Goal: Information Seeking & Learning: Find specific fact

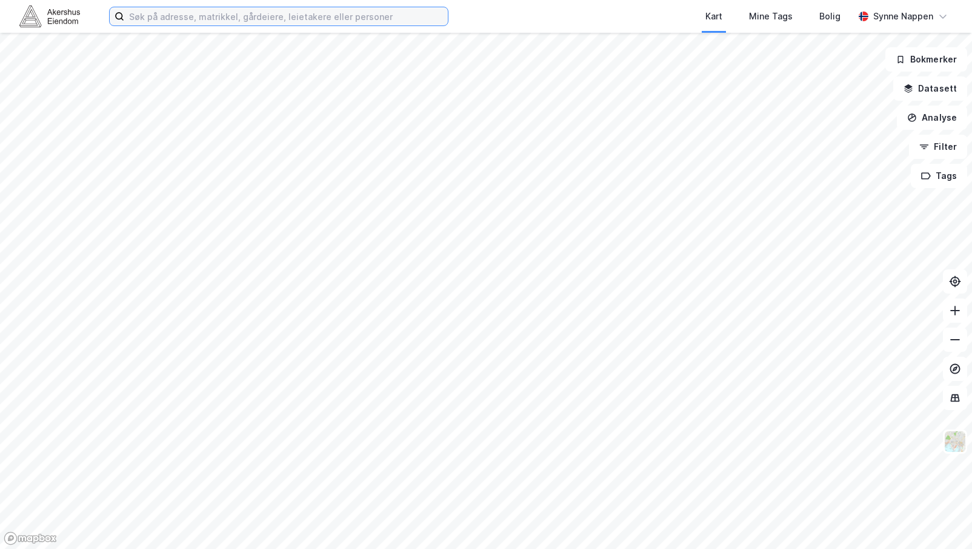
click at [139, 17] on input at bounding box center [286, 16] width 324 height 18
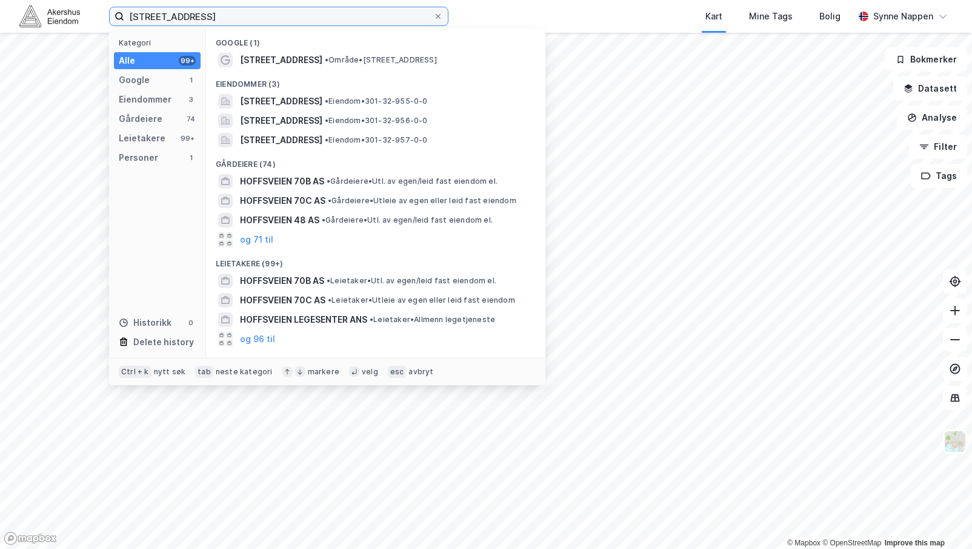
type input "[STREET_ADDRESS]"
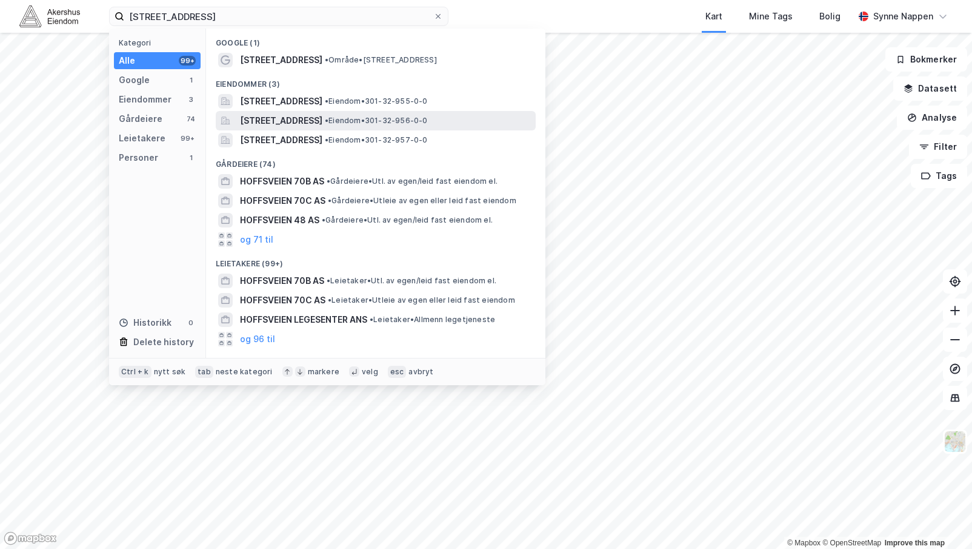
click at [282, 116] on span "[STREET_ADDRESS]" at bounding box center [281, 120] width 82 height 15
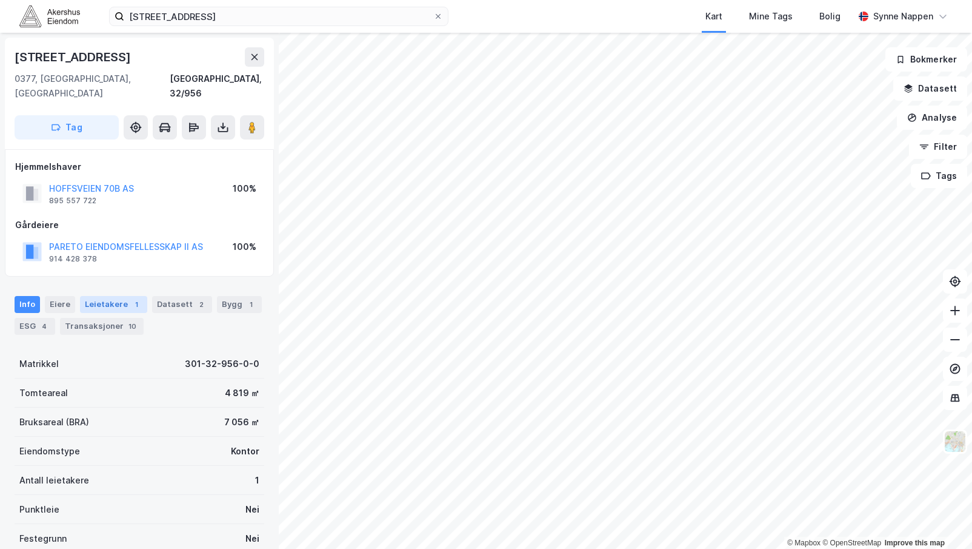
click at [130, 298] on div "1" at bounding box center [136, 304] width 12 height 12
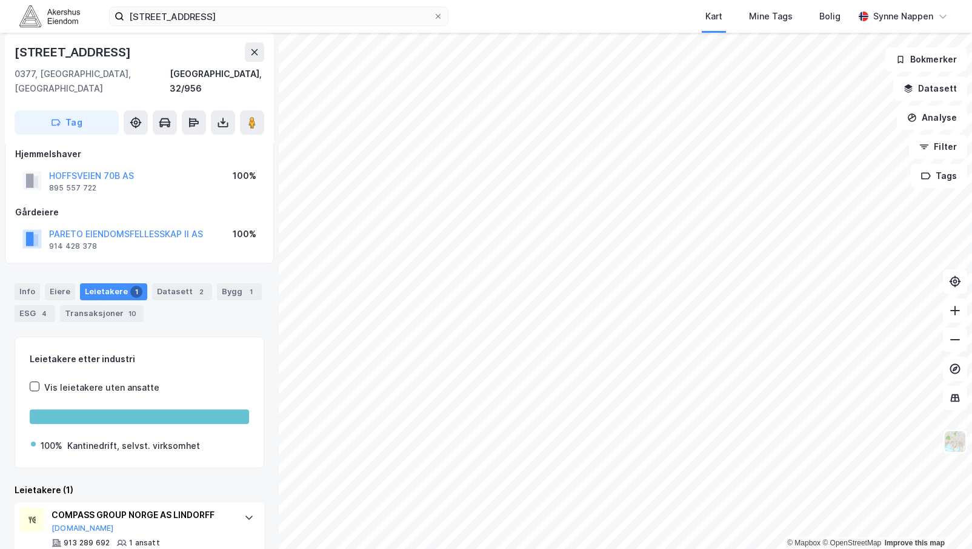
scroll to position [32, 0]
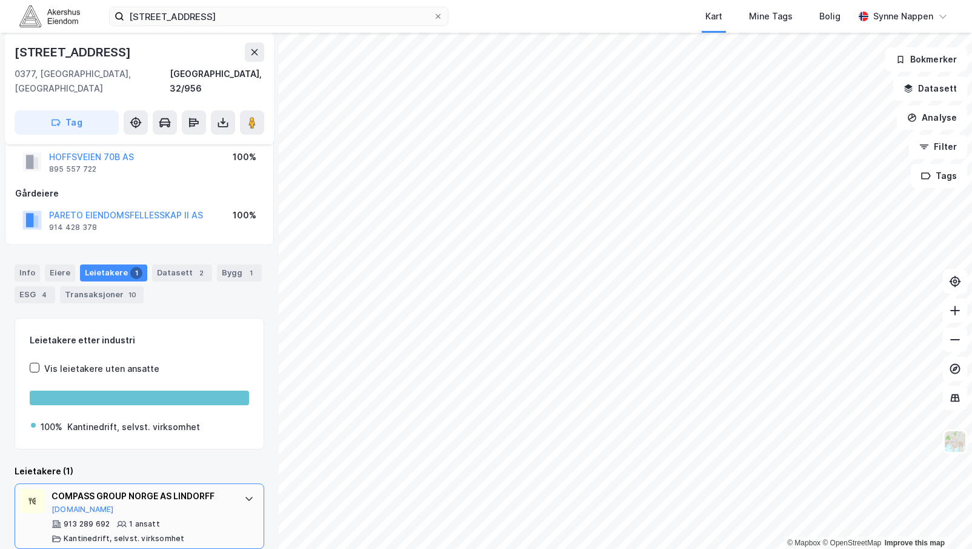
click at [215, 500] on div "COMPASS GROUP NORGE AS LINDORFF [DOMAIN_NAME] 913 289 692 1 ansatt [PERSON_NAME…" at bounding box center [142, 516] width 181 height 55
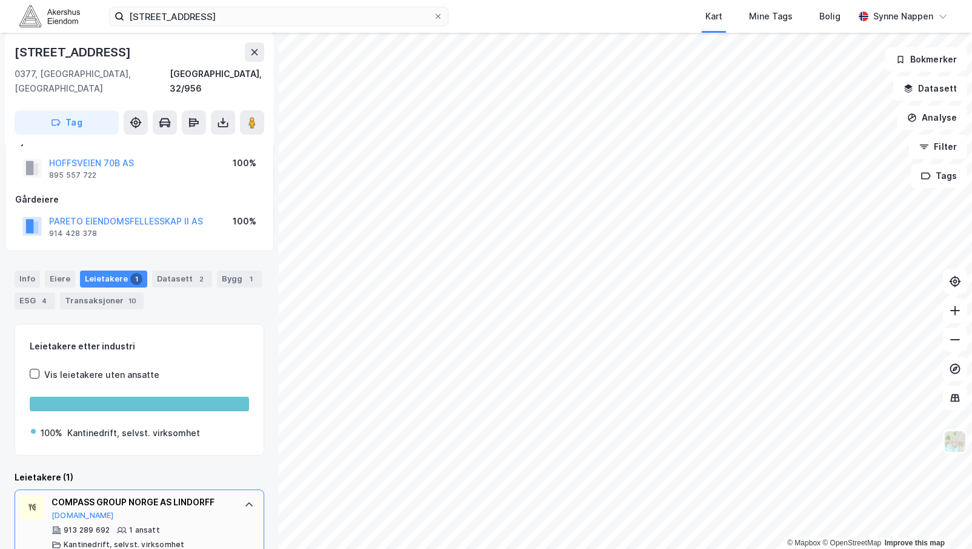
scroll to position [0, 0]
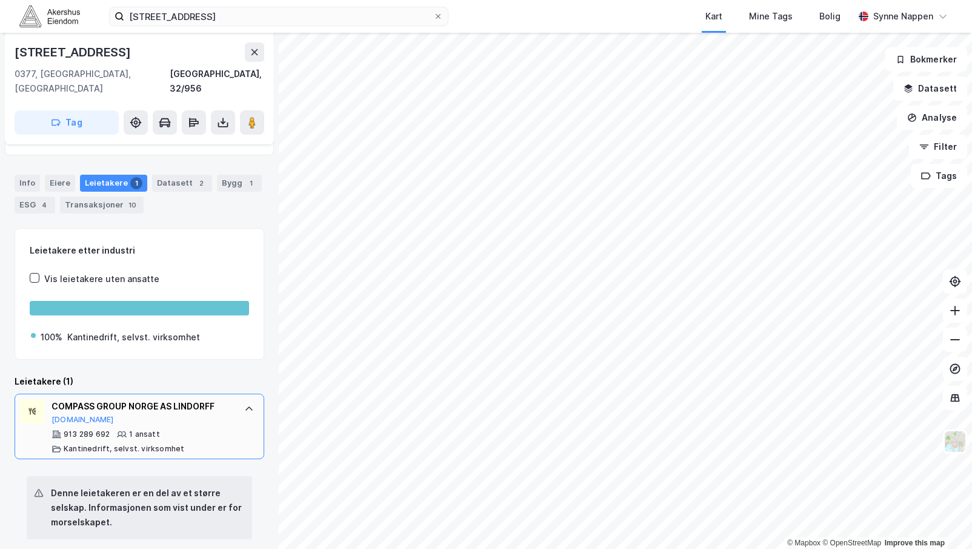
click at [226, 410] on div "COMPASS GROUP NORGE AS LINDORFF [DOMAIN_NAME] 913 289 692 1 ansatt [PERSON_NAME…" at bounding box center [140, 425] width 250 height 65
